Goal: Information Seeking & Learning: Learn about a topic

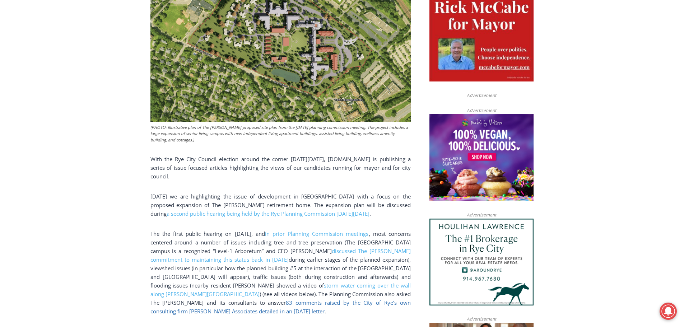
scroll to position [309, 0]
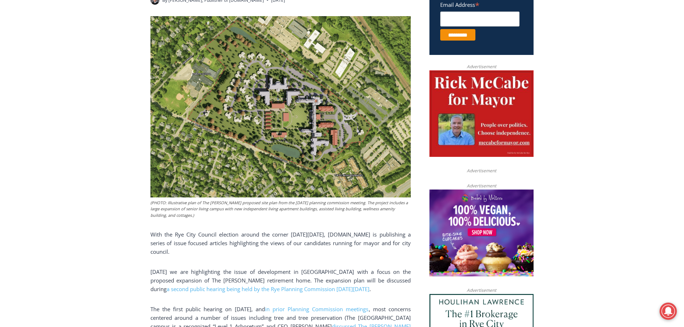
click at [314, 156] on img at bounding box center [280, 106] width 260 height 181
click at [278, 133] on img at bounding box center [280, 106] width 260 height 181
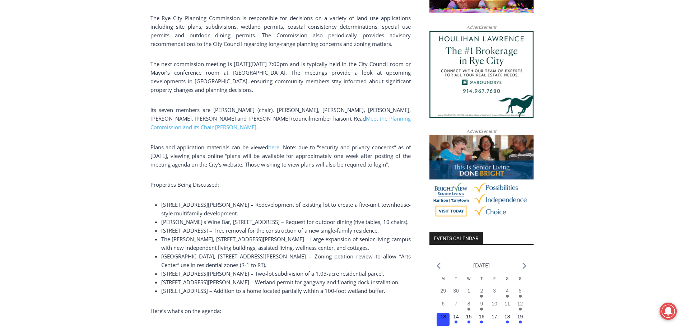
scroll to position [574, 0]
